Goal: Task Accomplishment & Management: Complete application form

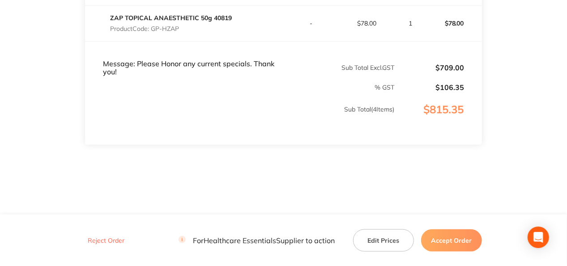
scroll to position [407, 0]
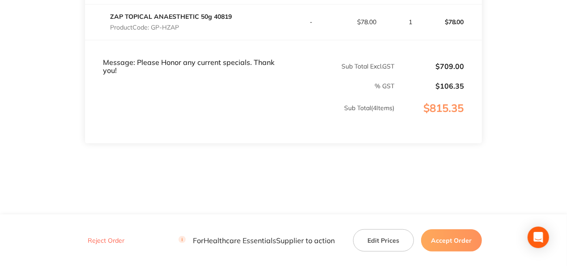
click at [447, 239] on button "Accept Order" at bounding box center [451, 240] width 61 height 22
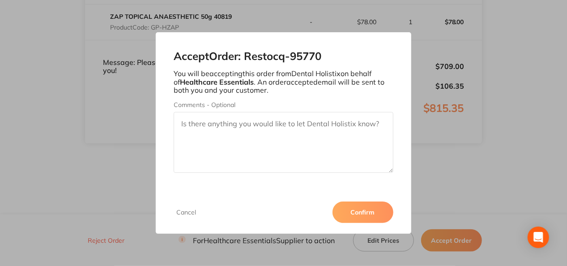
click at [180, 124] on textarea "Comments - Optional" at bounding box center [283, 142] width 219 height 61
click at [184, 124] on textarea "usual price for Zap is now $82.00+gst, we currently have 10% off so price is $7…" at bounding box center [283, 142] width 219 height 61
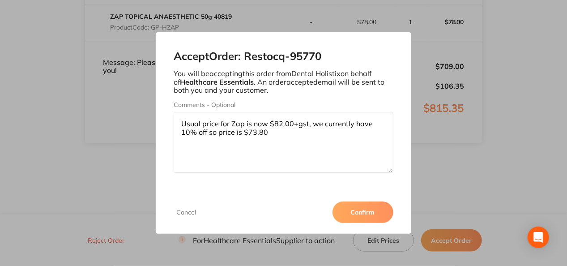
click at [272, 132] on textarea "Usual price for Zap is now $82.00+gst, we currently have 10% off so price is $7…" at bounding box center [283, 142] width 219 height 61
type textarea "Usual price for Zap is now $82.00+gst, we currently have 10% off so price is $7…"
click at [365, 211] on button "Confirm" at bounding box center [362, 211] width 61 height 21
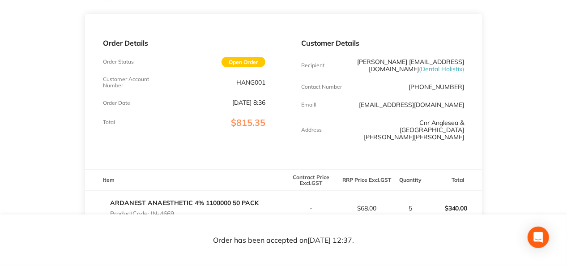
scroll to position [48, 0]
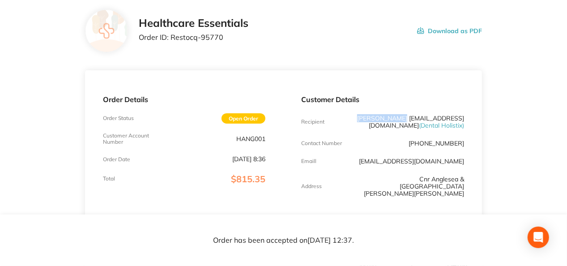
drag, startPoint x: 463, startPoint y: 118, endPoint x: 424, endPoint y: 118, distance: 39.4
click at [424, 118] on p "[PERSON_NAME] [EMAIL_ADDRESS][DOMAIN_NAME] ( Dental Holistix )" at bounding box center [410, 122] width 108 height 14
copy p "[PERSON_NAME]"
